Goal: Find contact information: Find contact information

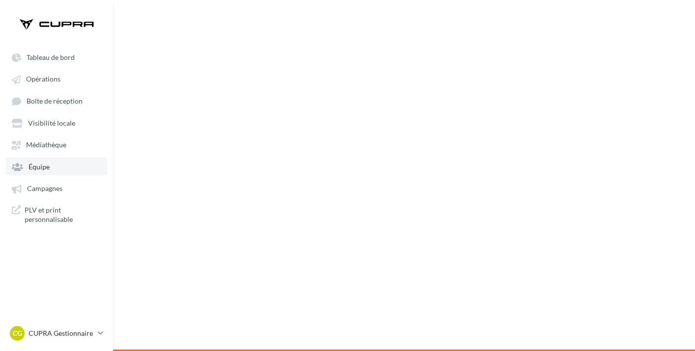
click at [37, 175] on link "Équipe" at bounding box center [56, 167] width 101 height 18
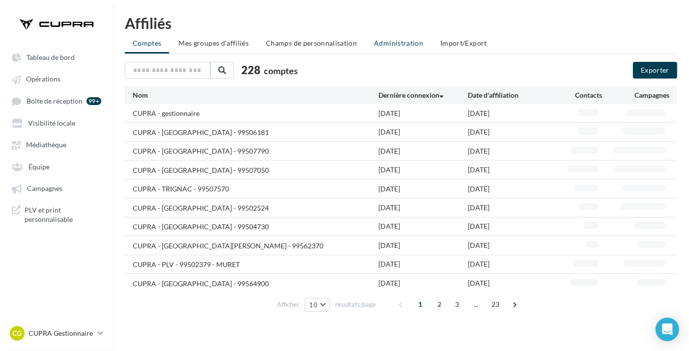
click at [410, 47] on span "Administration" at bounding box center [398, 43] width 49 height 8
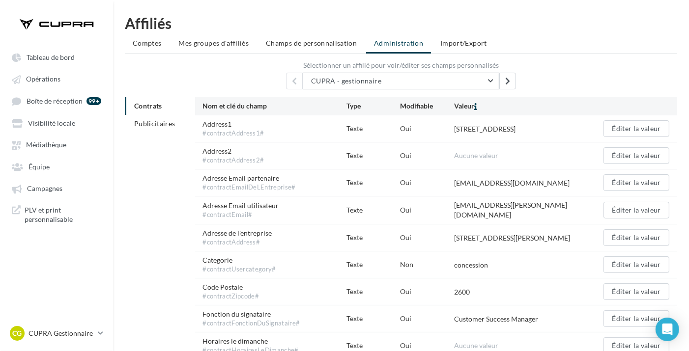
click at [369, 76] on button "CUPRA - gestionnaire" at bounding box center [401, 81] width 197 height 17
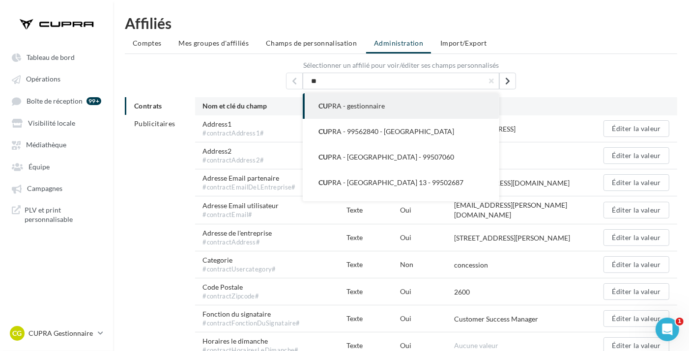
type input "*"
type input "****"
click at [411, 103] on button "CUPRA - [GEOGRAPHIC_DATA] - 99502625" at bounding box center [401, 106] width 197 height 26
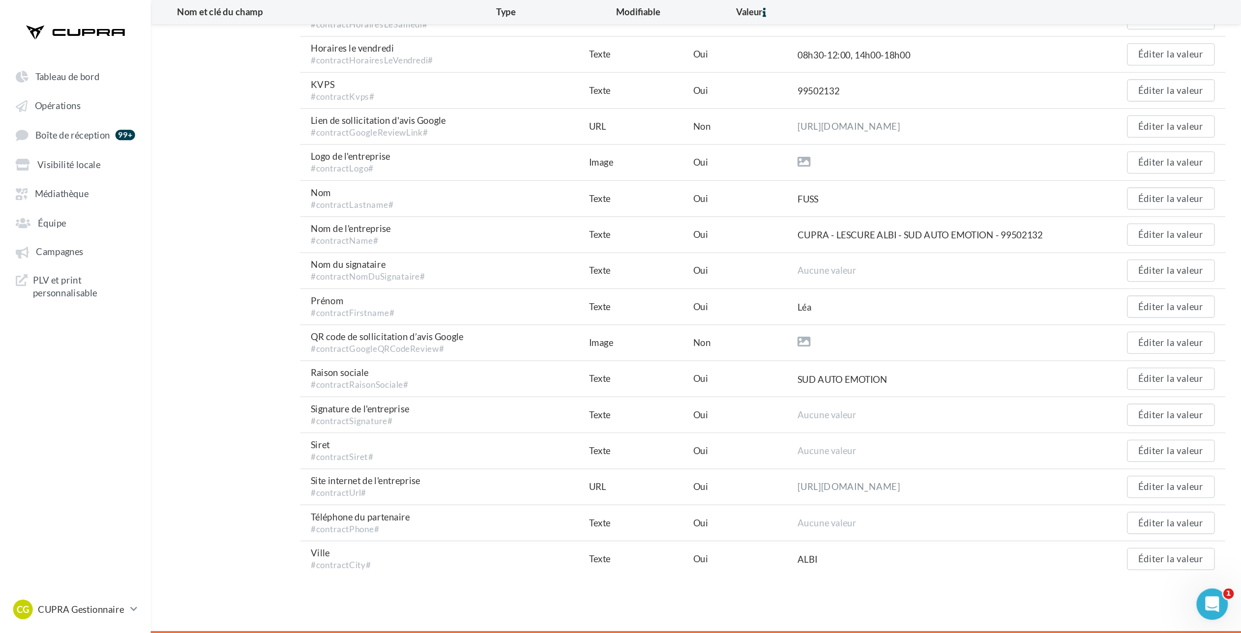
scroll to position [294, 0]
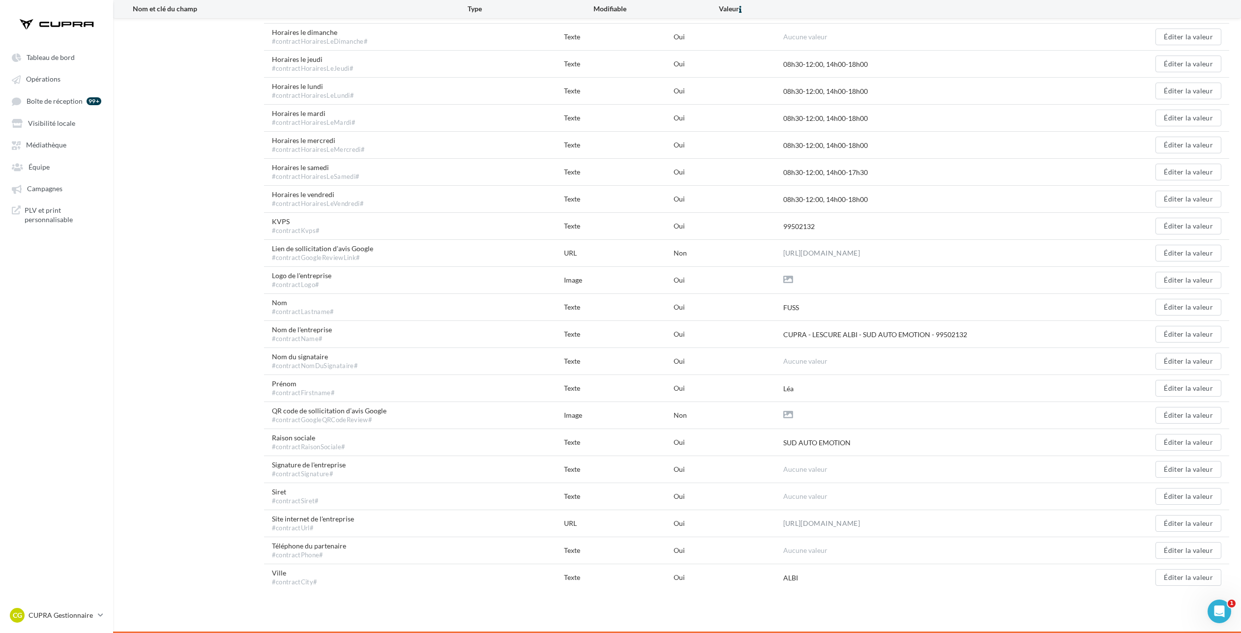
drag, startPoint x: 601, startPoint y: 5, endPoint x: 255, endPoint y: 314, distance: 463.8
click at [255, 314] on div "Contrats Publicitaires Nom et clé du champ Type Modifiable [GEOGRAPHIC_DATA] Ad…" at bounding box center [681, 203] width 1112 height 775
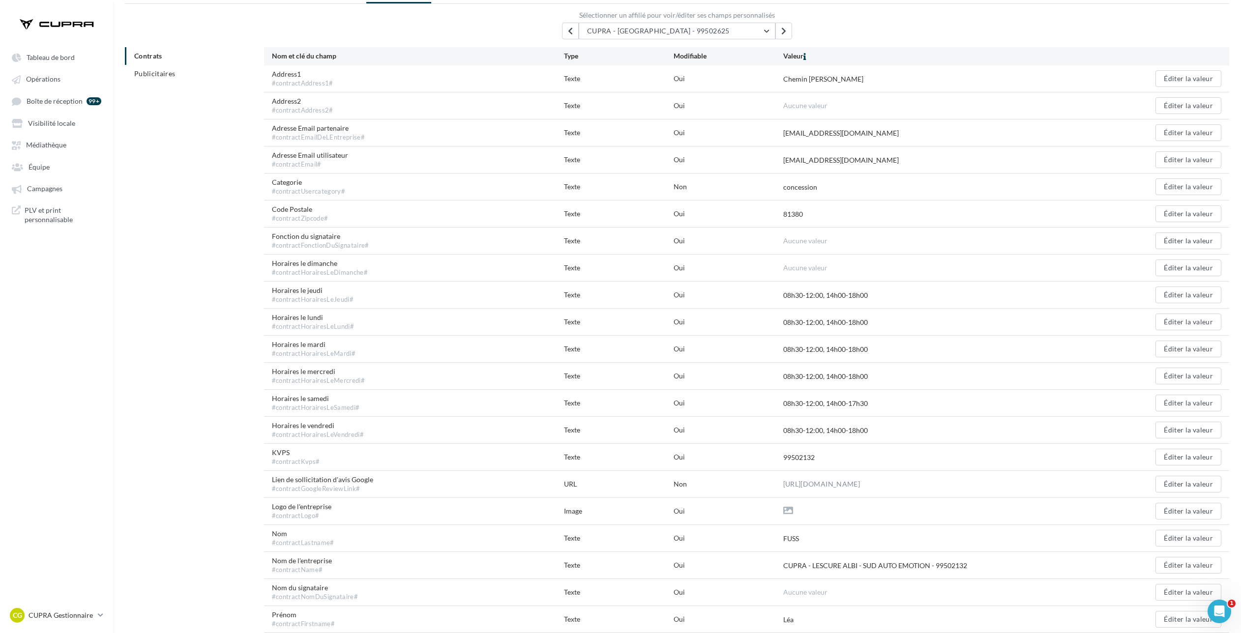
scroll to position [52, 0]
click at [629, 26] on span "CUPRA - [GEOGRAPHIC_DATA] - 99502625" at bounding box center [658, 29] width 143 height 8
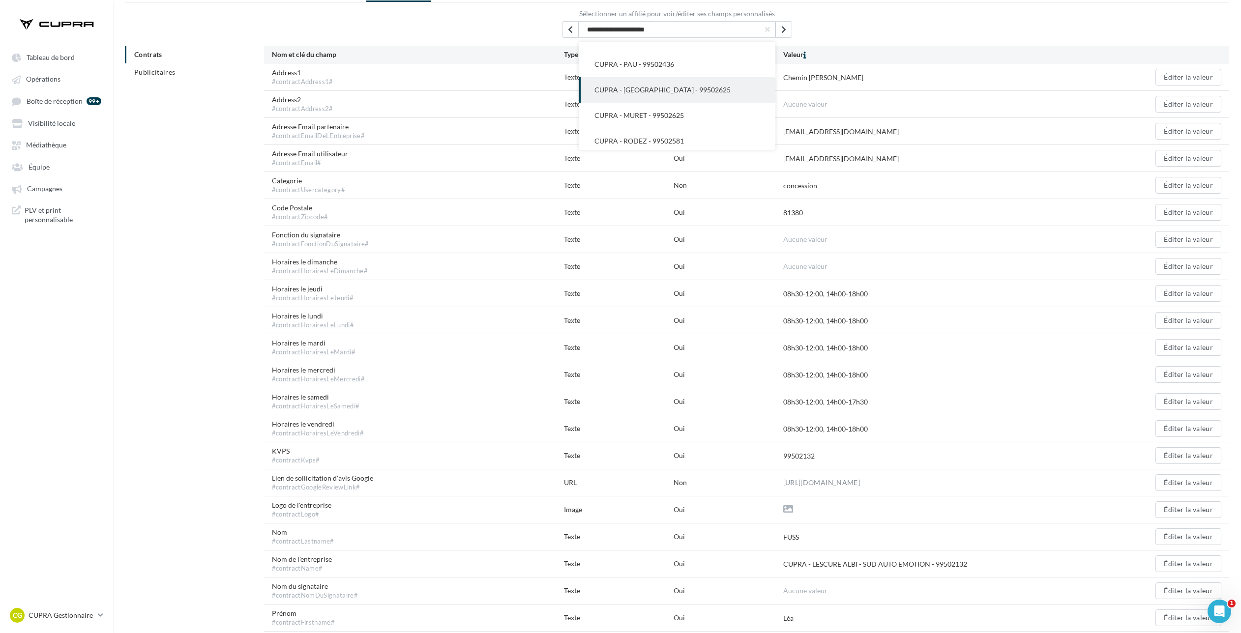
drag, startPoint x: 682, startPoint y: 31, endPoint x: 498, endPoint y: 29, distance: 184.4
click at [498, 29] on div "**********" at bounding box center [677, 29] width 1104 height 17
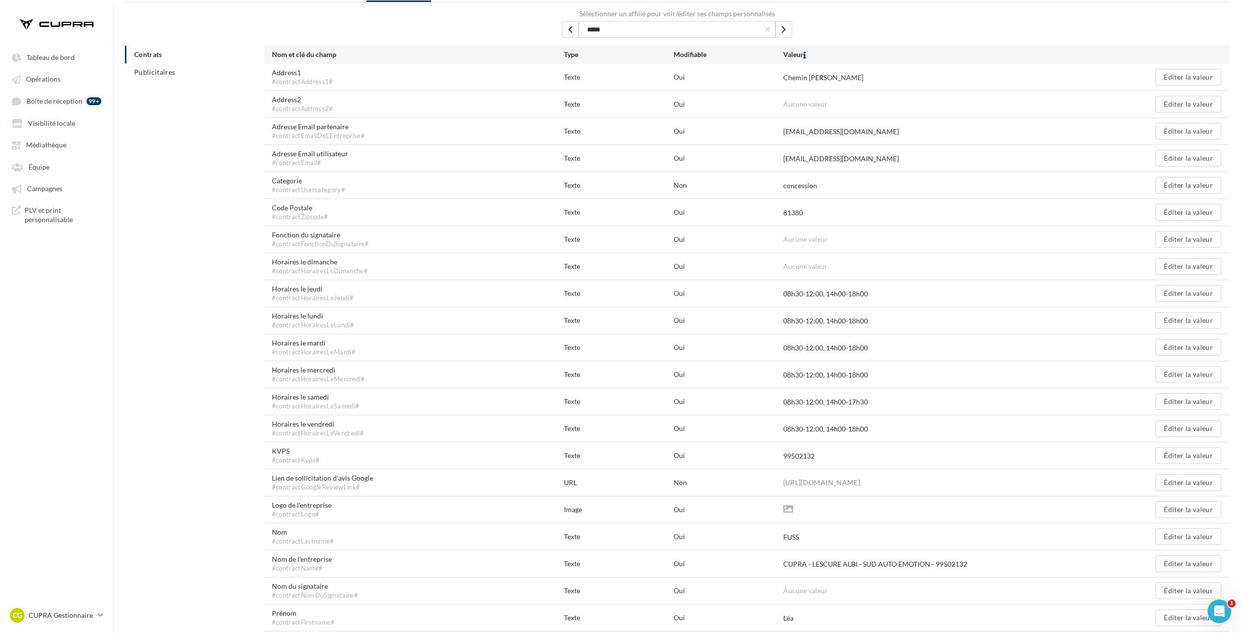
type input "*****"
click at [694, 26] on span "button" at bounding box center [767, 29] width 5 height 7
click at [679, 36] on input "text" at bounding box center [677, 29] width 197 height 17
type input "****"
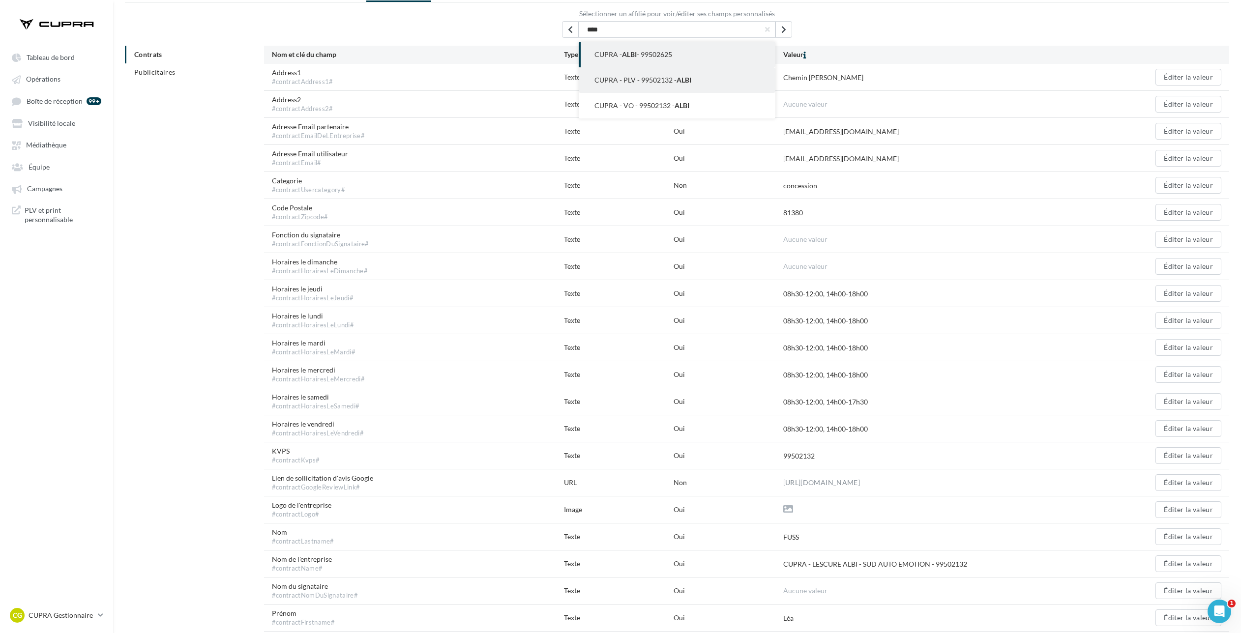
click at [694, 80] on button "CUPRA - PLV - 99502132 - [GEOGRAPHIC_DATA]" at bounding box center [677, 80] width 197 height 26
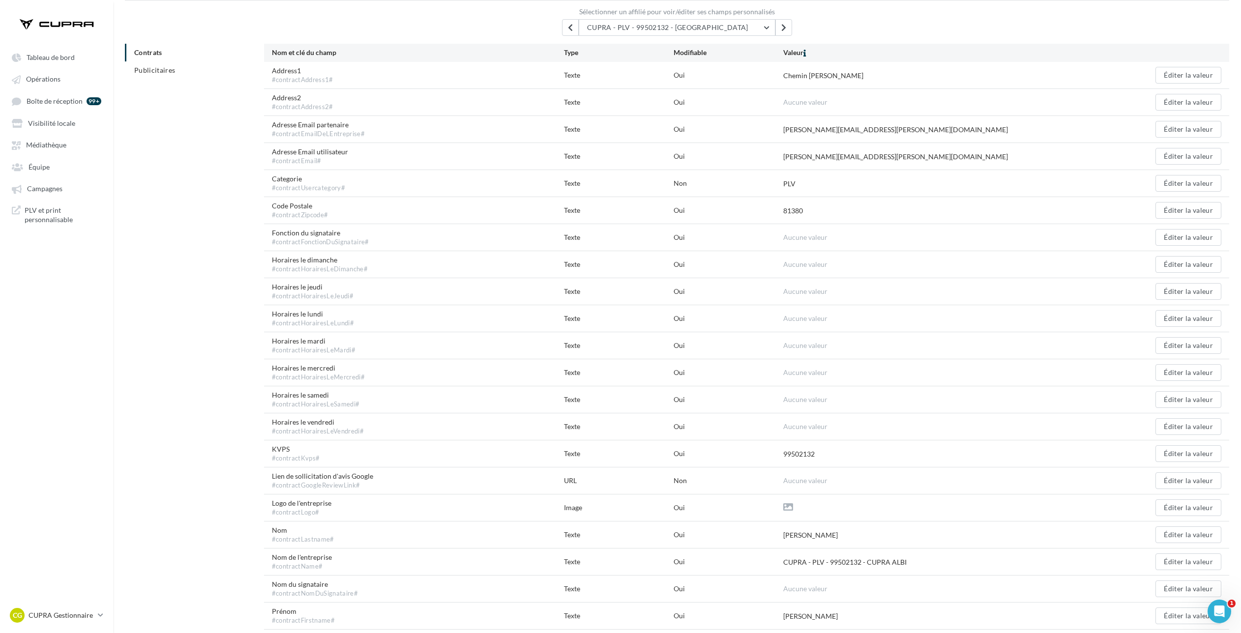
scroll to position [55, 0]
drag, startPoint x: 867, startPoint y: 154, endPoint x: 763, endPoint y: 162, distance: 104.5
click at [694, 162] on div "Adresse Email utilisateur #contractEmail# Texte Oui [PERSON_NAME][EMAIL_ADDRESS…" at bounding box center [746, 155] width 965 height 27
copy div "[PERSON_NAME][EMAIL_ADDRESS][PERSON_NAME][DOMAIN_NAME]"
